Goal: Transaction & Acquisition: Purchase product/service

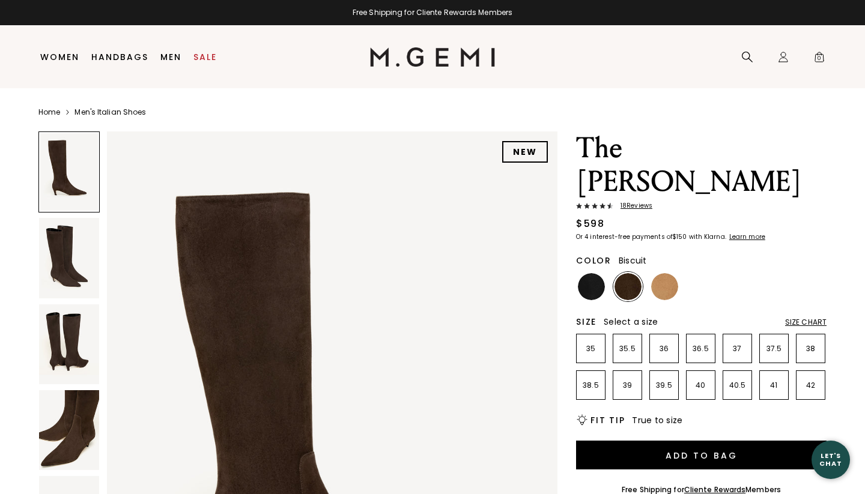
click at [666, 273] on img at bounding box center [664, 286] width 27 height 27
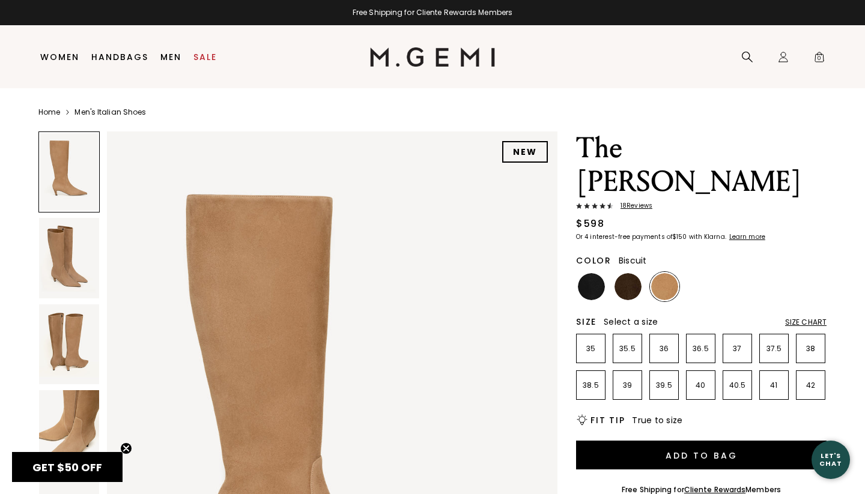
click at [71, 274] on img at bounding box center [69, 258] width 60 height 80
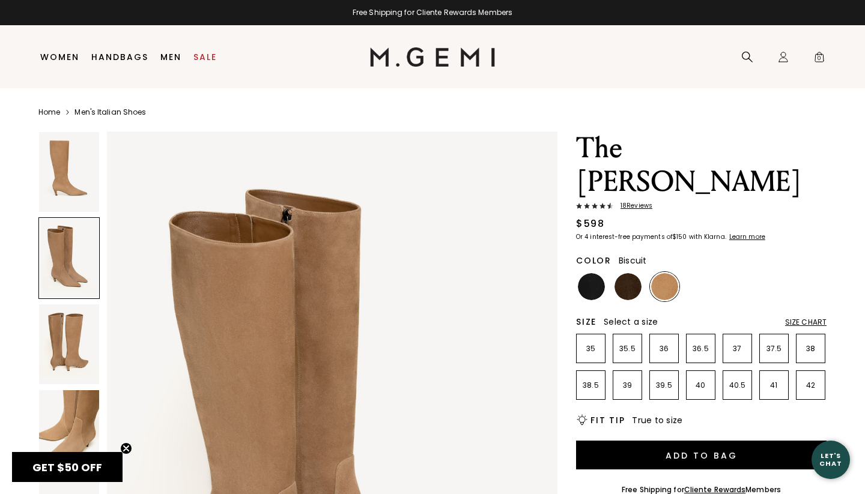
scroll to position [751, 0]
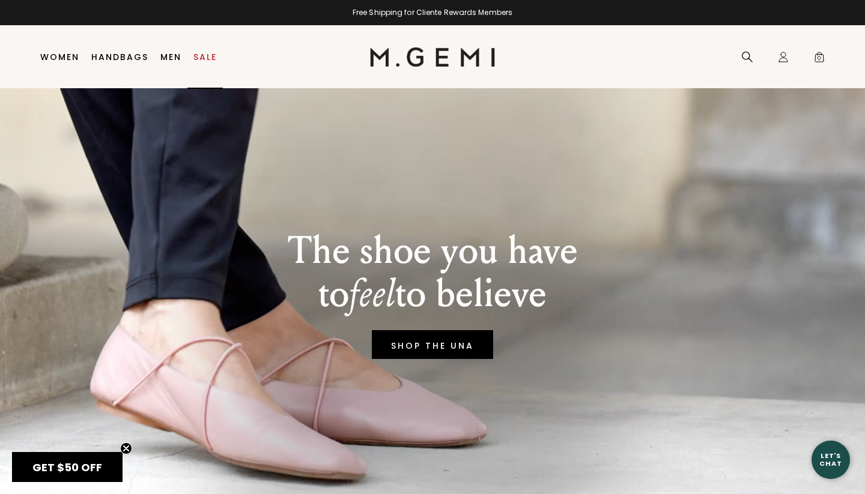
click at [204, 58] on link "Sale" at bounding box center [204, 57] width 23 height 10
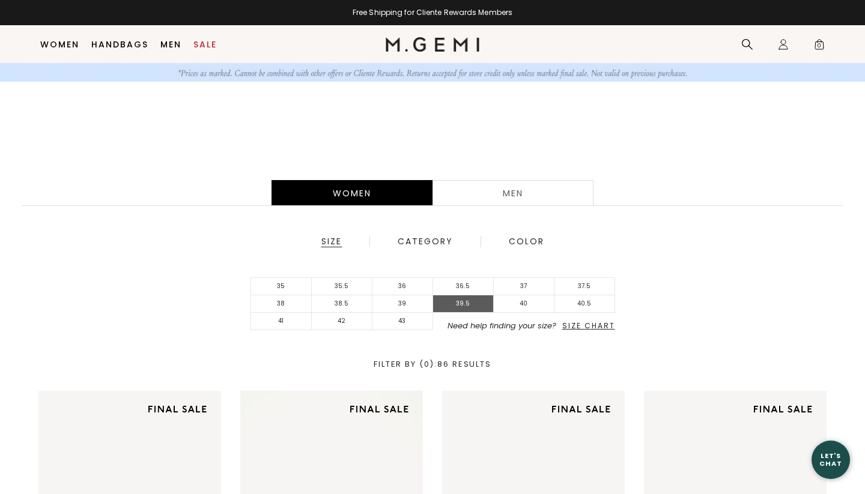
click at [469, 306] on li "39.5" at bounding box center [463, 304] width 61 height 17
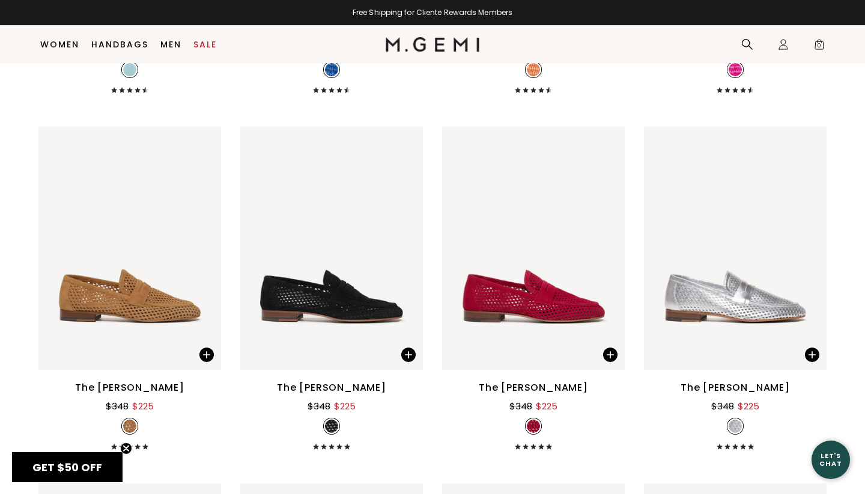
scroll to position [1296, 0]
